Goal: Transaction & Acquisition: Purchase product/service

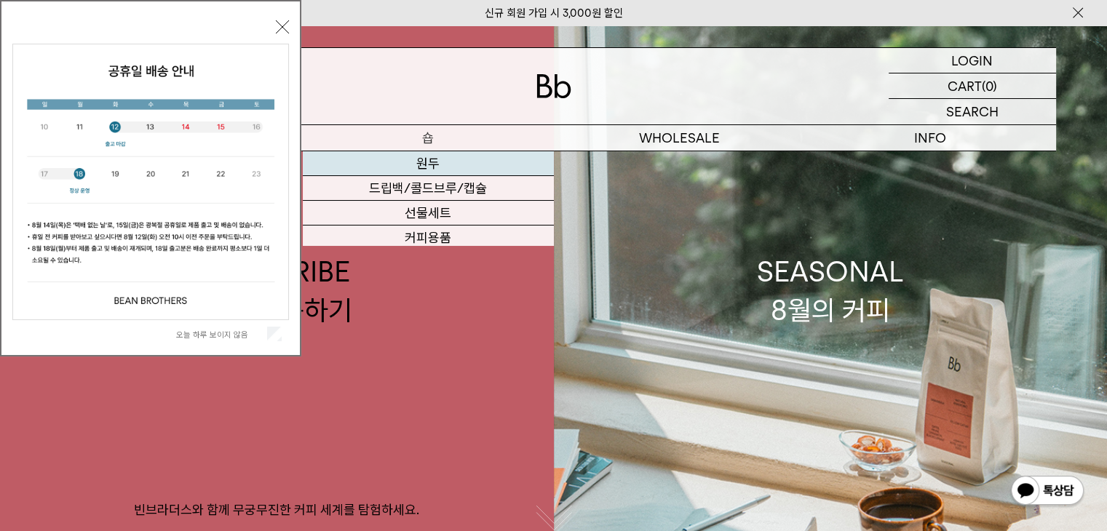
click at [439, 167] on link "원두" at bounding box center [428, 163] width 251 height 25
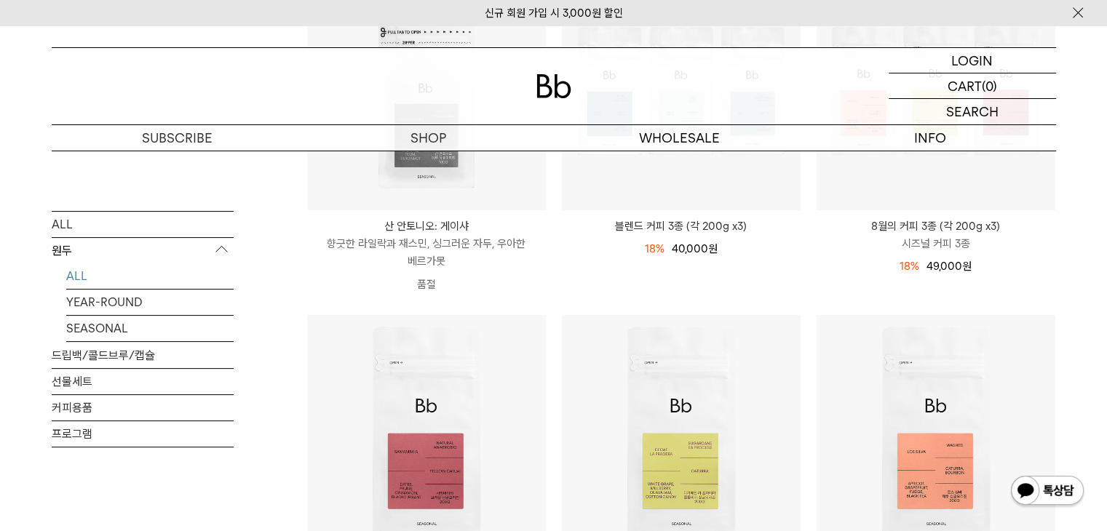
scroll to position [194, 0]
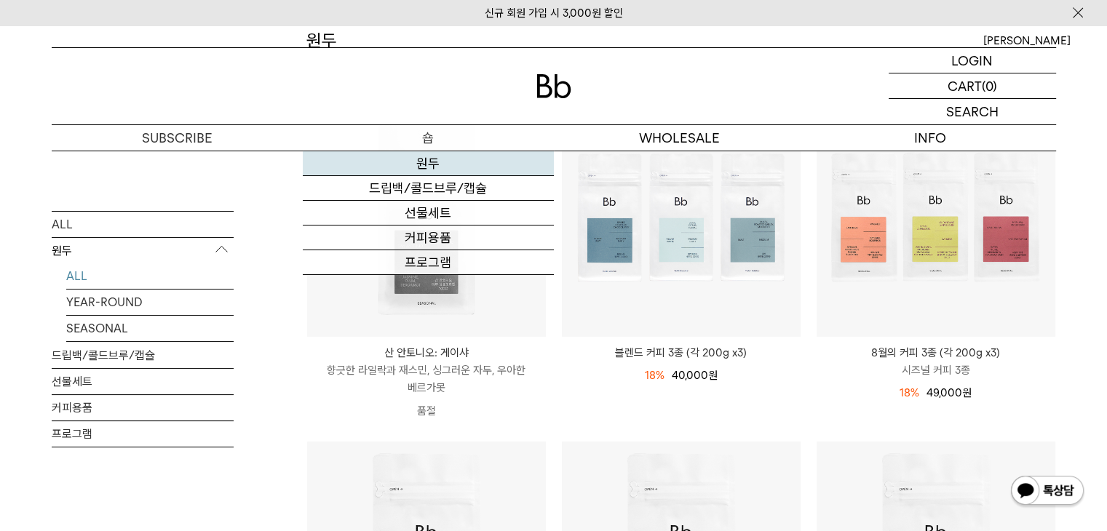
click at [453, 163] on link "원두" at bounding box center [428, 163] width 251 height 25
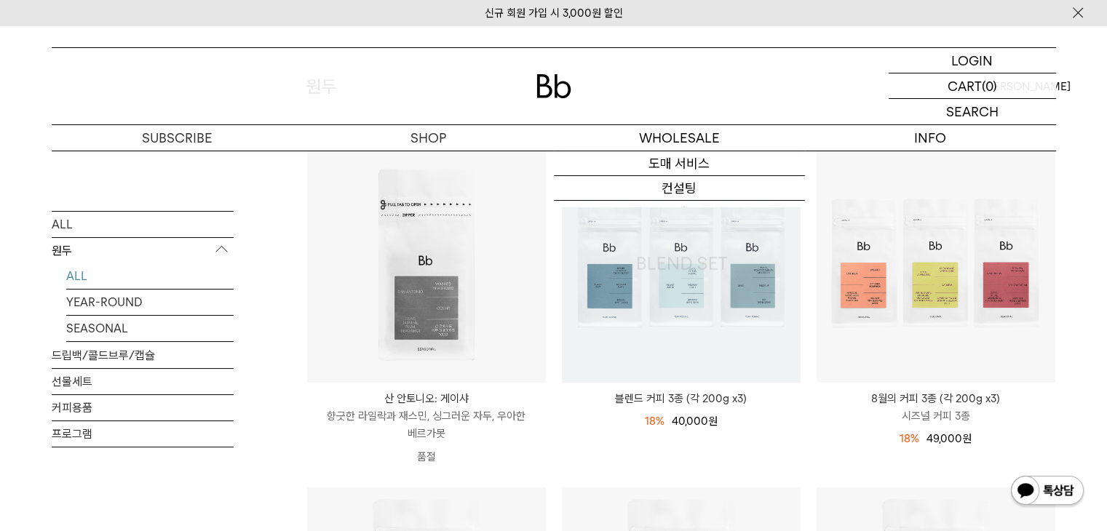
scroll to position [485, 0]
